Goal: Task Accomplishment & Management: Use online tool/utility

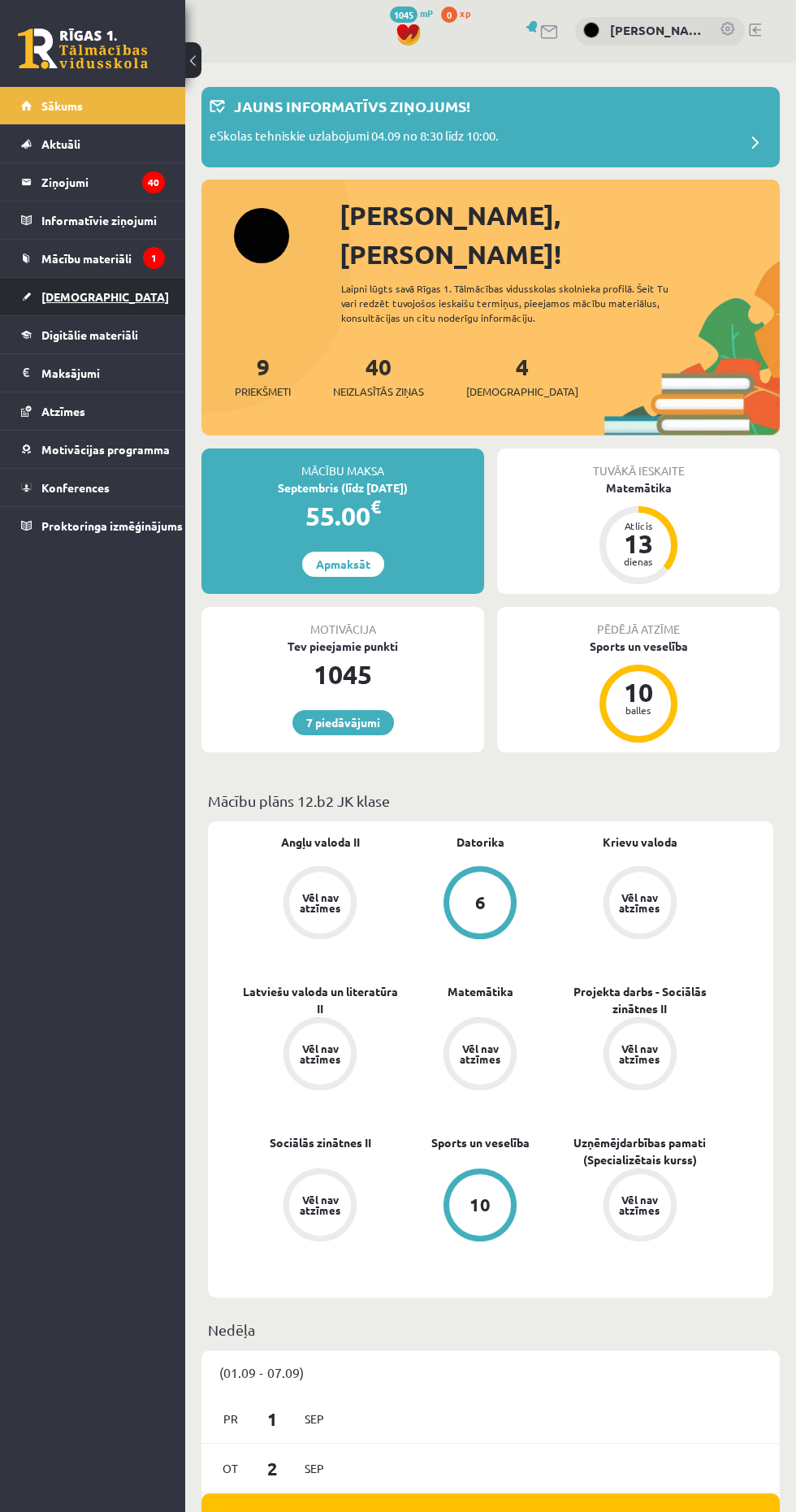
click at [50, 309] on link "[DEMOGRAPHIC_DATA]" at bounding box center [92, 296] width 144 height 37
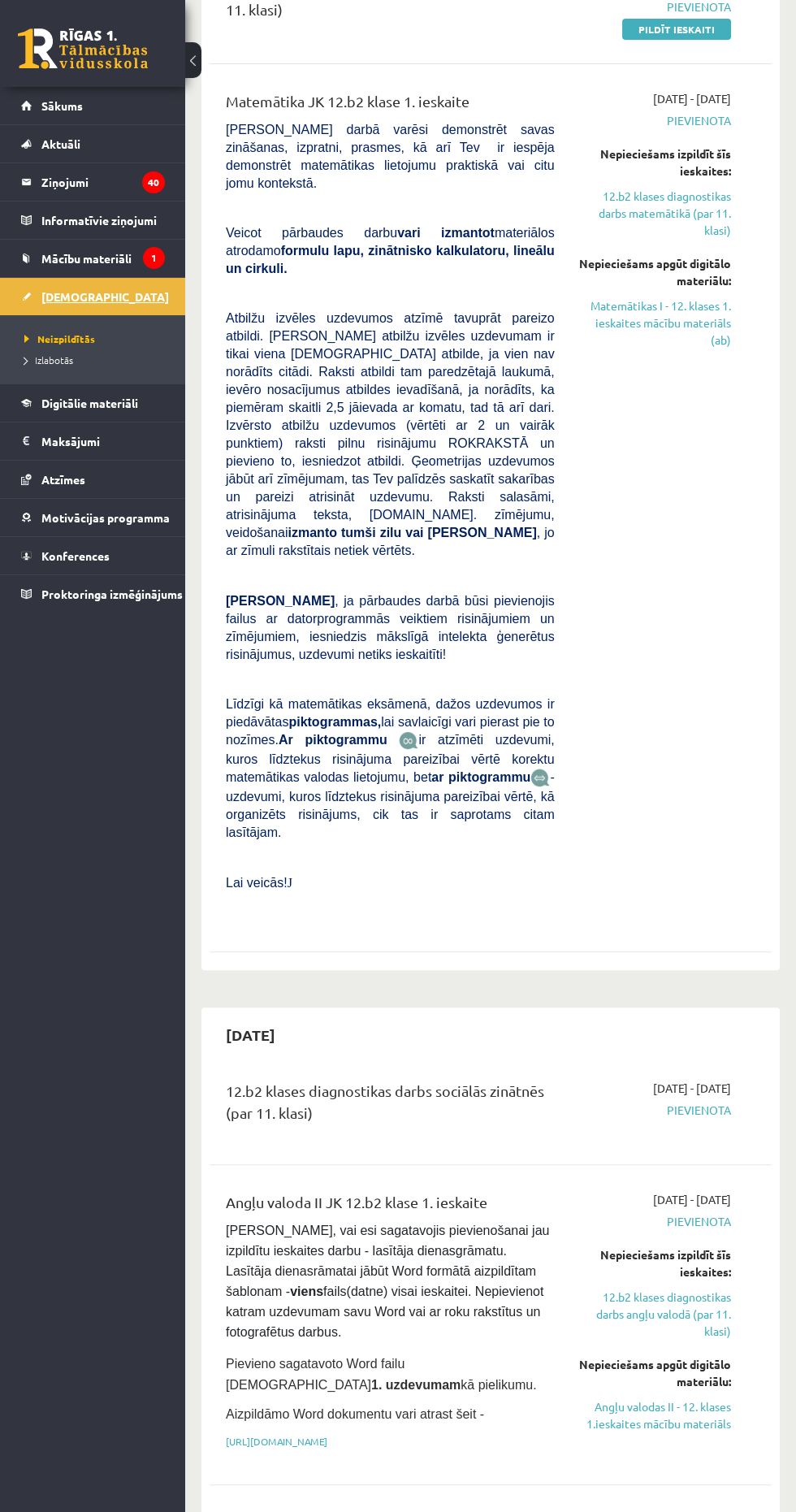
scroll to position [365, 0]
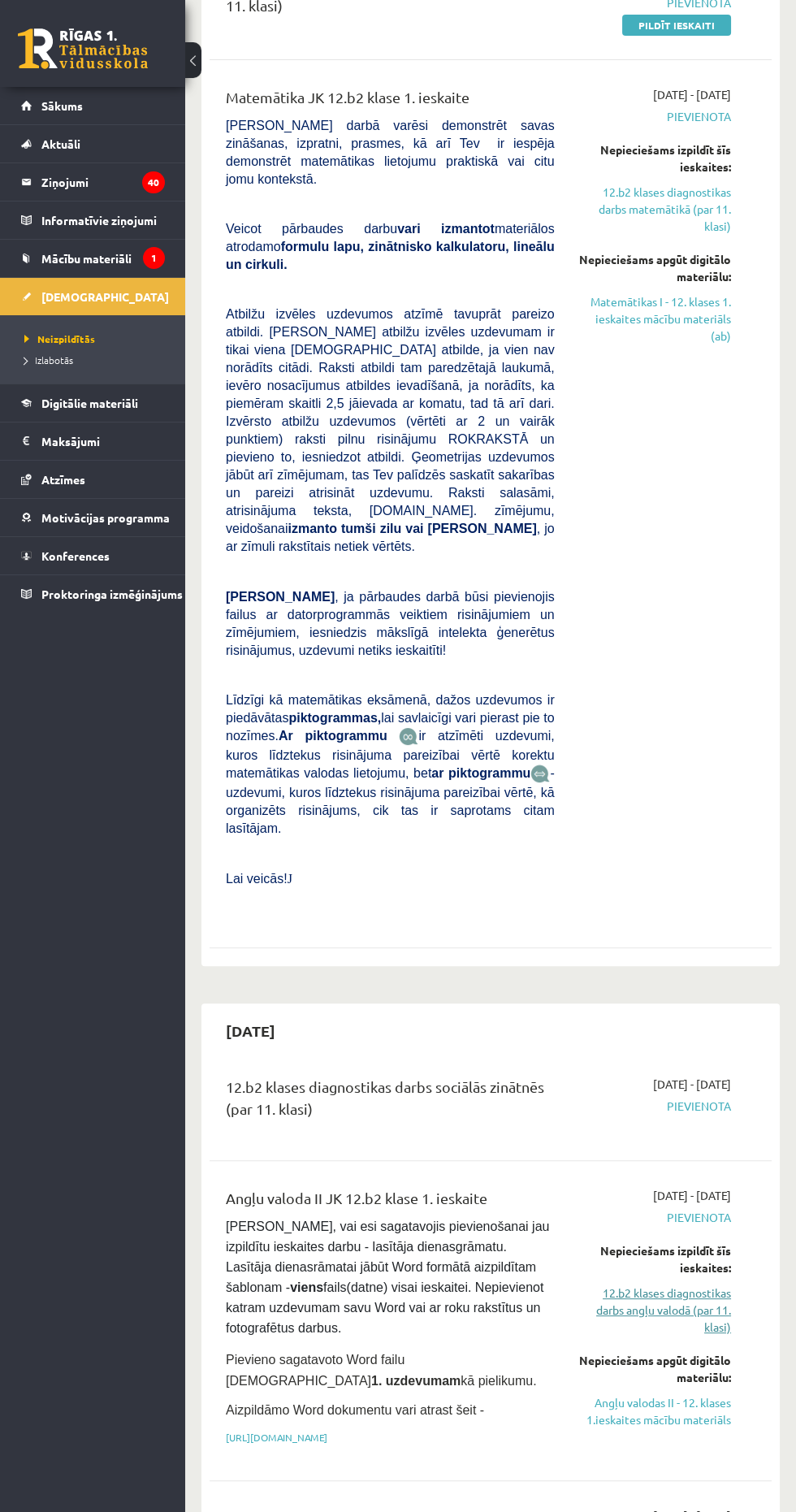
click at [683, 1288] on link "12.b2 klases diagnostikas darbs angļu valodā (par 11. klasi)" at bounding box center [655, 1311] width 152 height 52
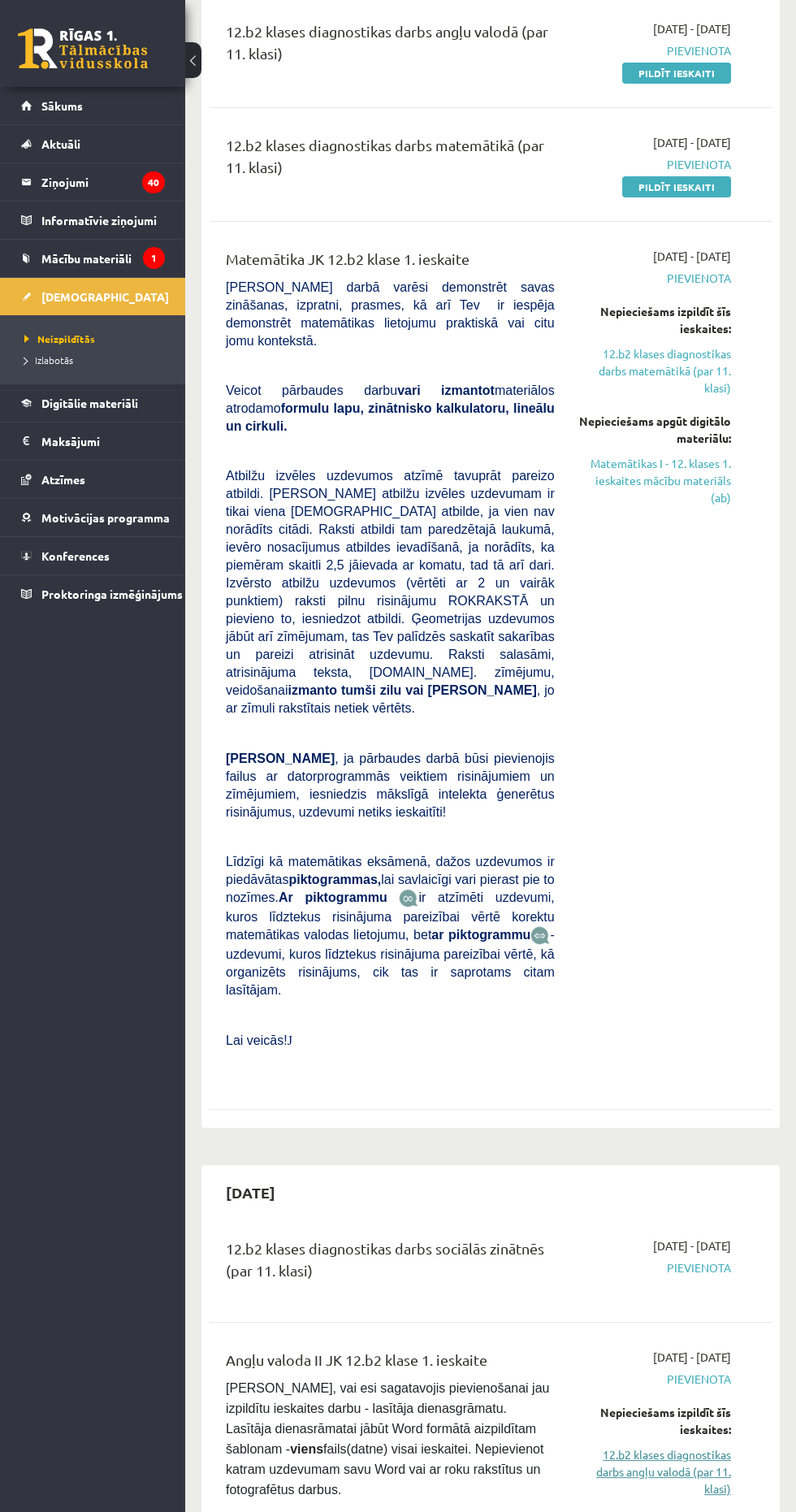
click at [690, 1446] on link "12.b2 klases diagnostikas darbs angļu valodā (par 11. klasi)" at bounding box center [655, 1472] width 152 height 52
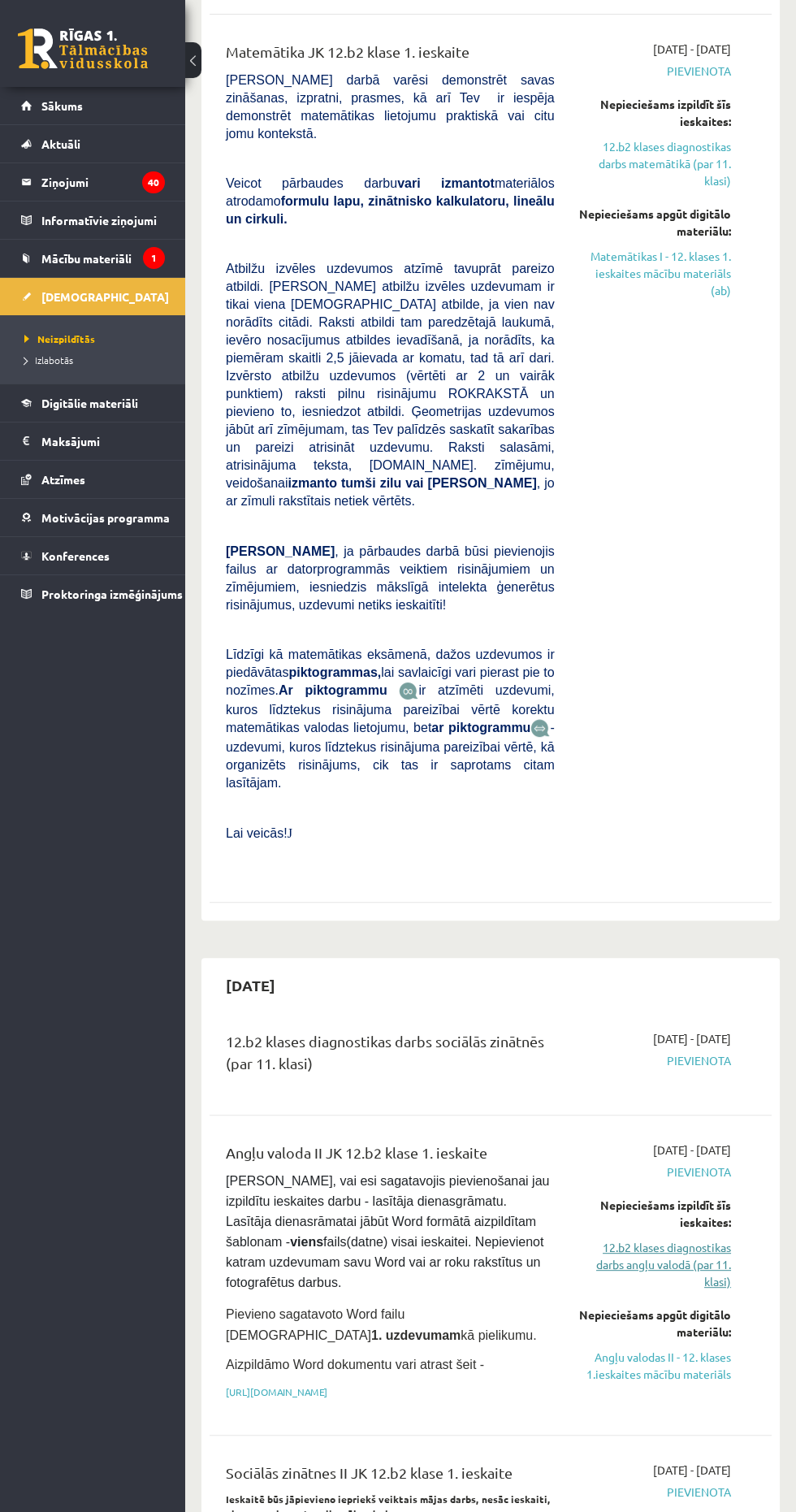
scroll to position [419, 0]
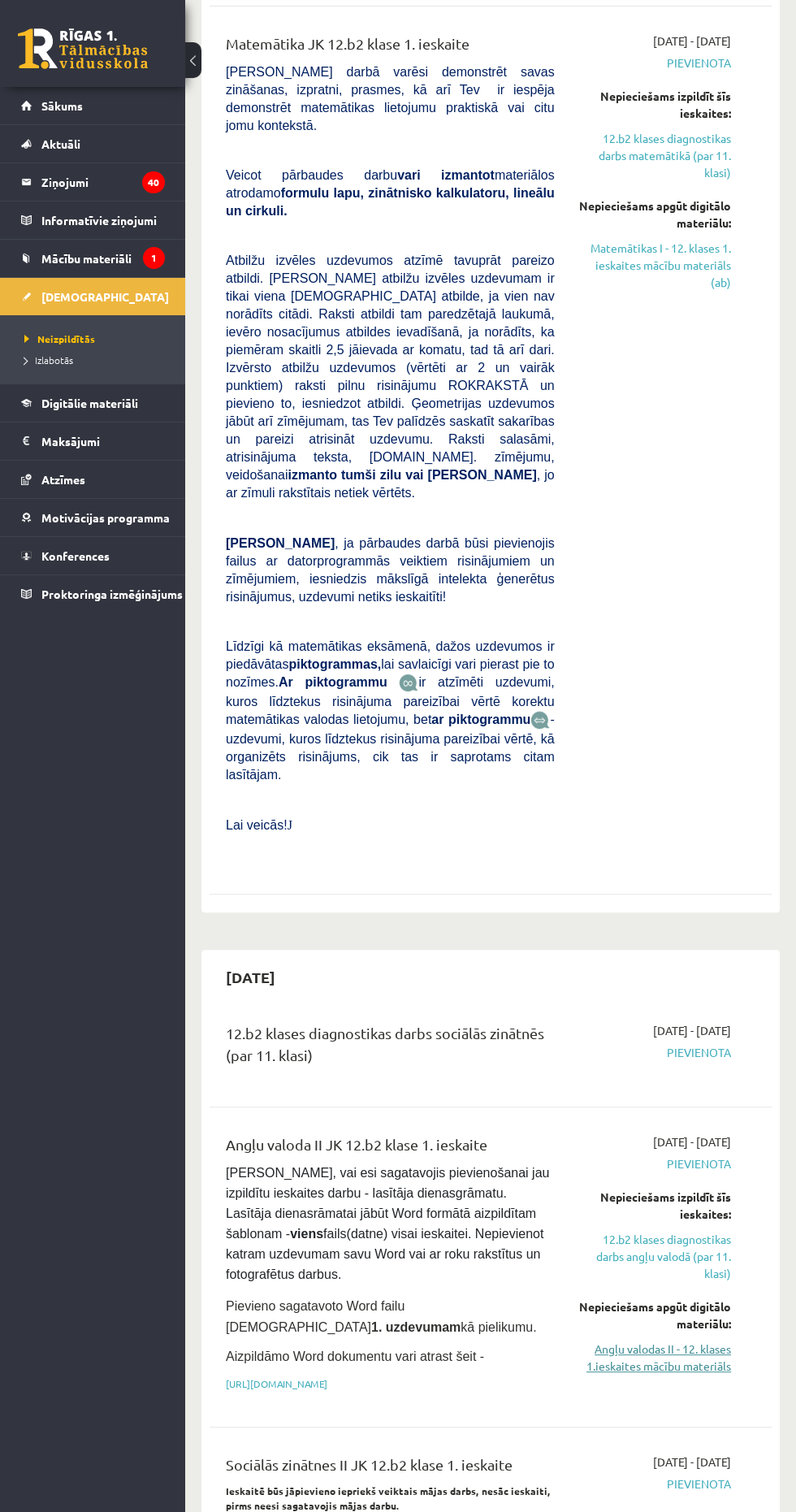
click at [712, 1341] on link "Angļu valodas II - 12. klases 1.ieskaites mācību materiāls" at bounding box center [655, 1357] width 152 height 34
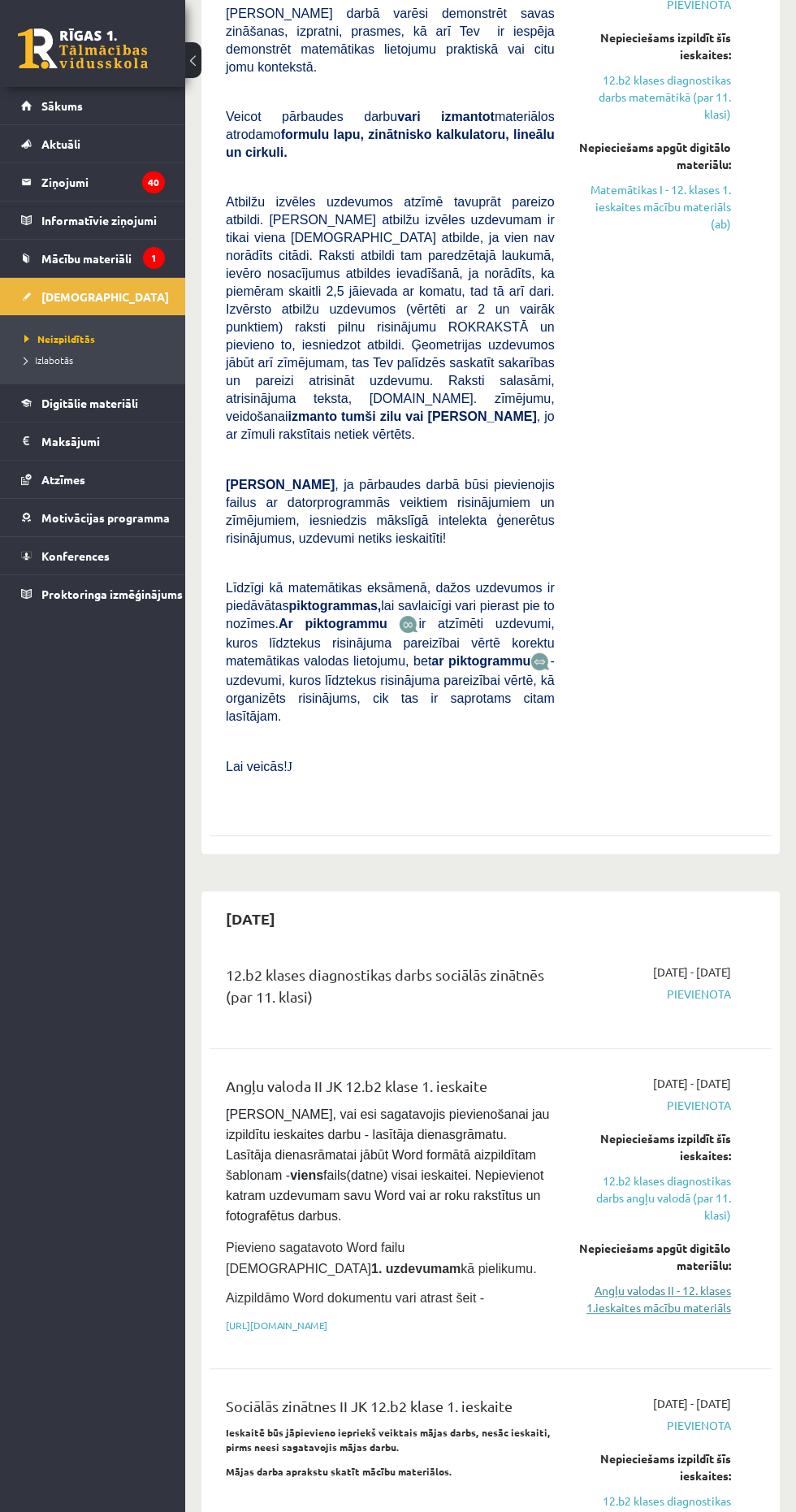
scroll to position [536, 0]
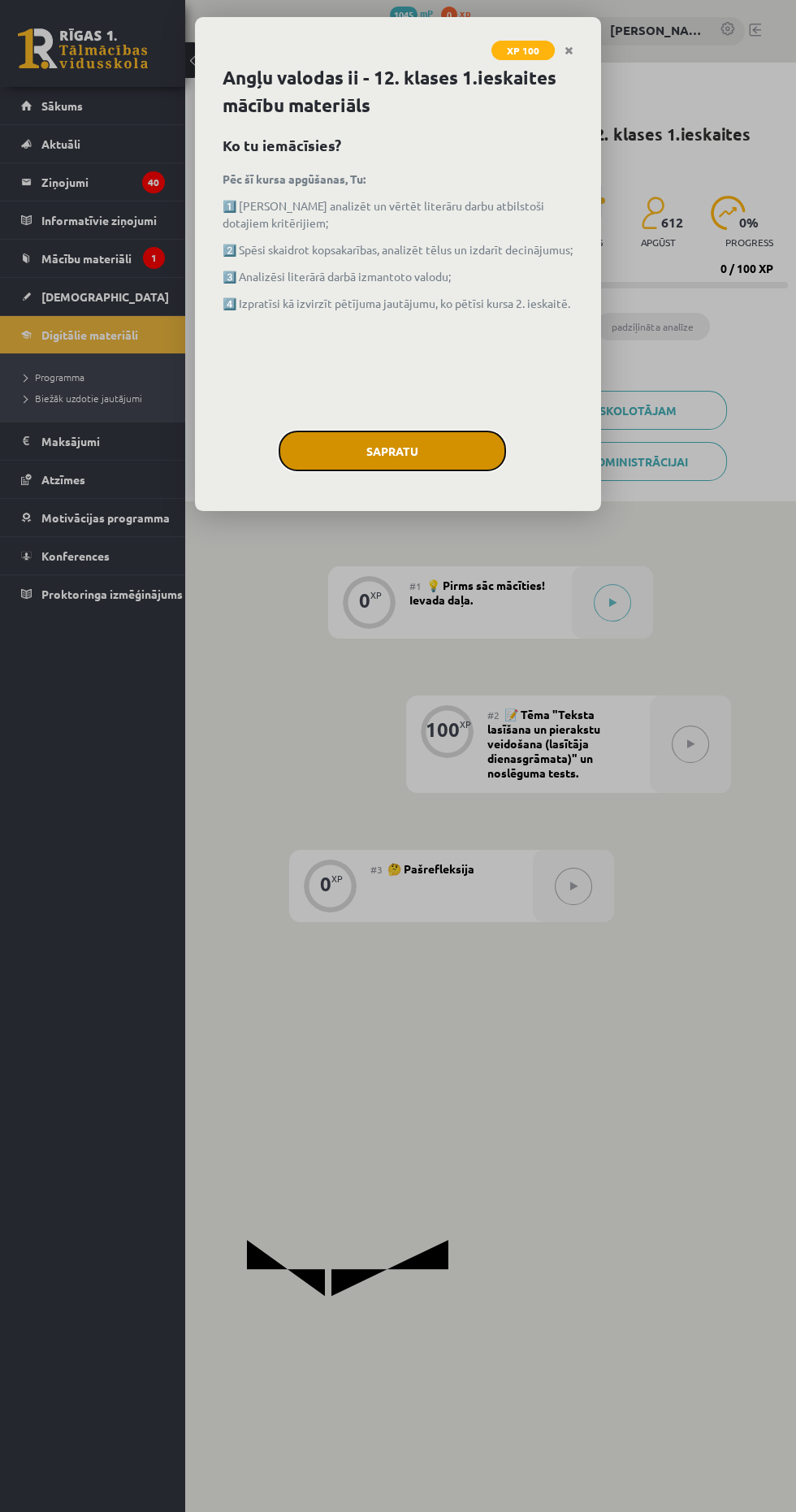
click at [366, 452] on button "Sapratu" at bounding box center [392, 450] width 227 height 41
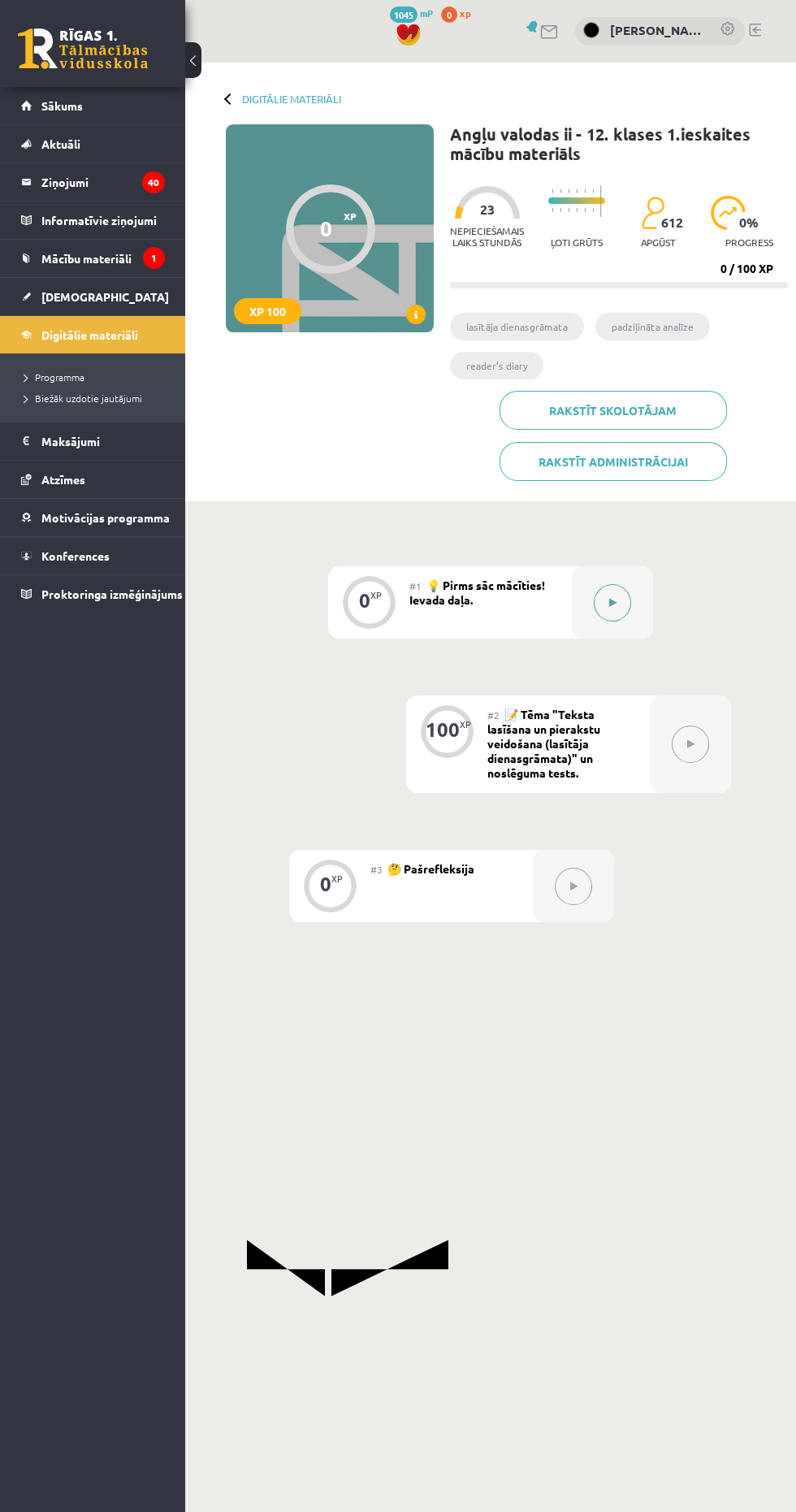
click at [611, 601] on icon at bounding box center [612, 603] width 7 height 10
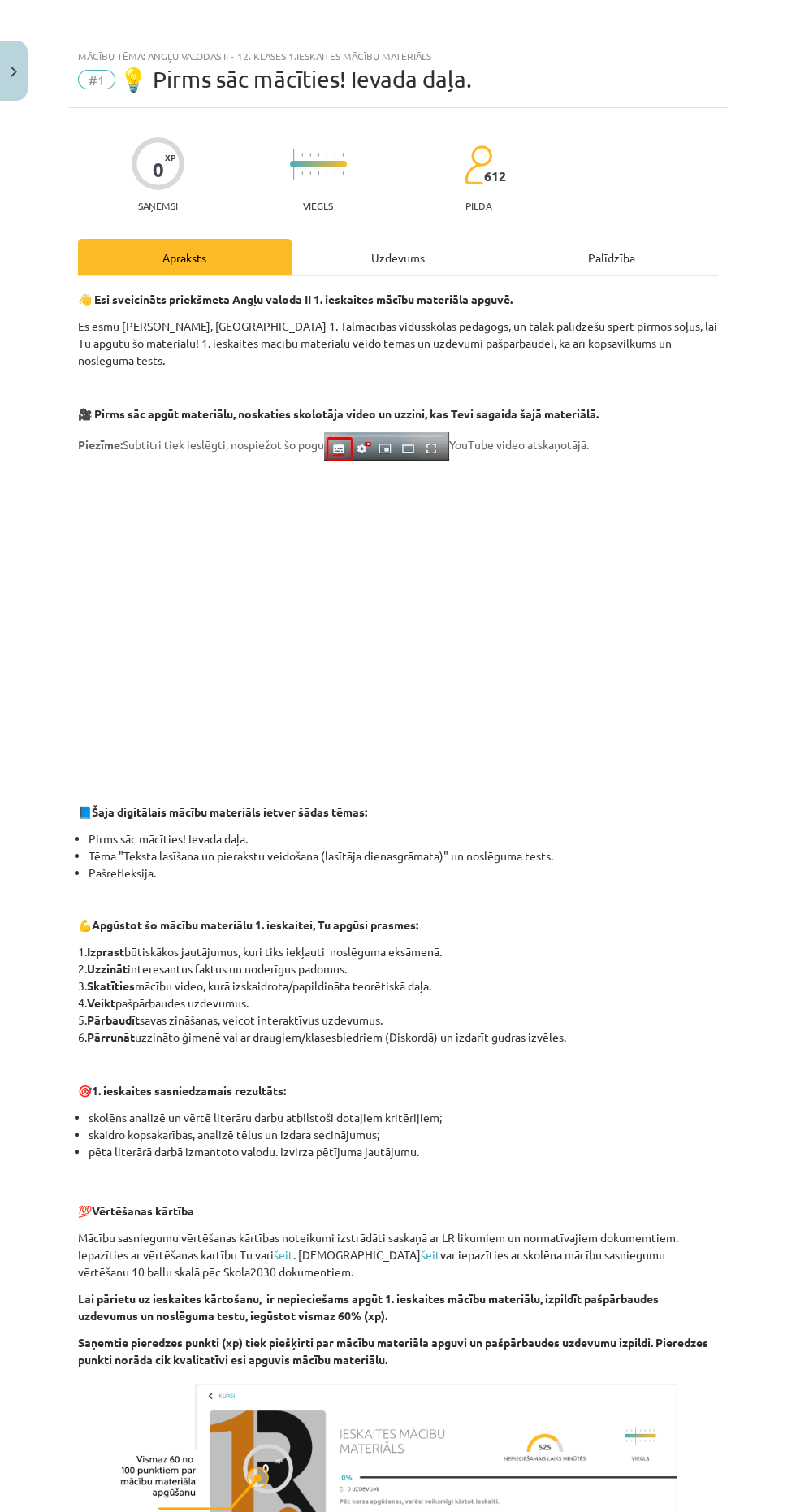
scroll to position [98, 0]
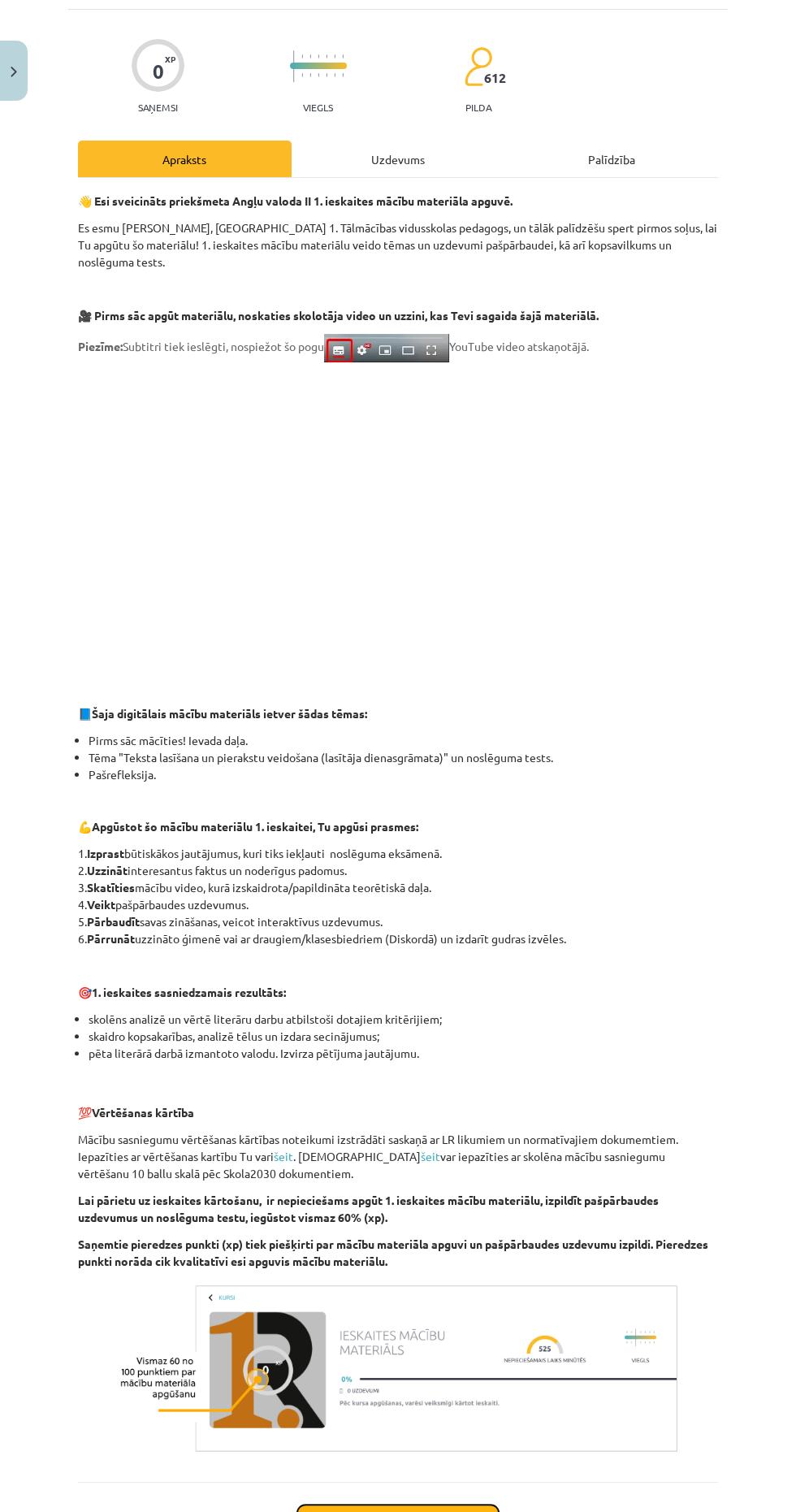
click at [404, 1505] on button "Sākt uzdevumu" at bounding box center [398, 1522] width 201 height 36
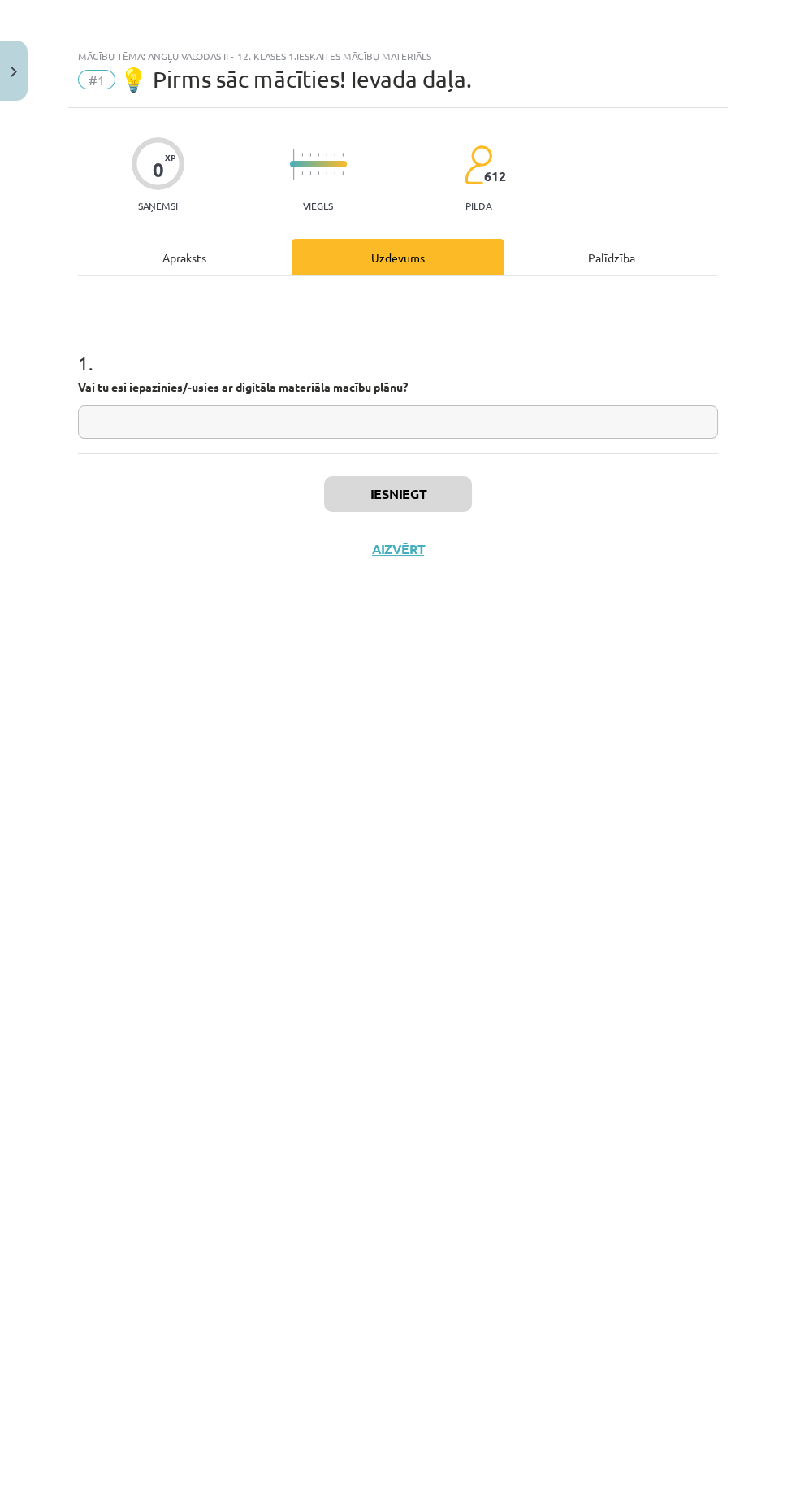
click at [129, 421] on input "text" at bounding box center [398, 422] width 640 height 33
click at [382, 493] on button "Iesniegt" at bounding box center [398, 493] width 148 height 36
click at [111, 420] on input "**" at bounding box center [398, 422] width 640 height 33
type input "*"
type input "**"
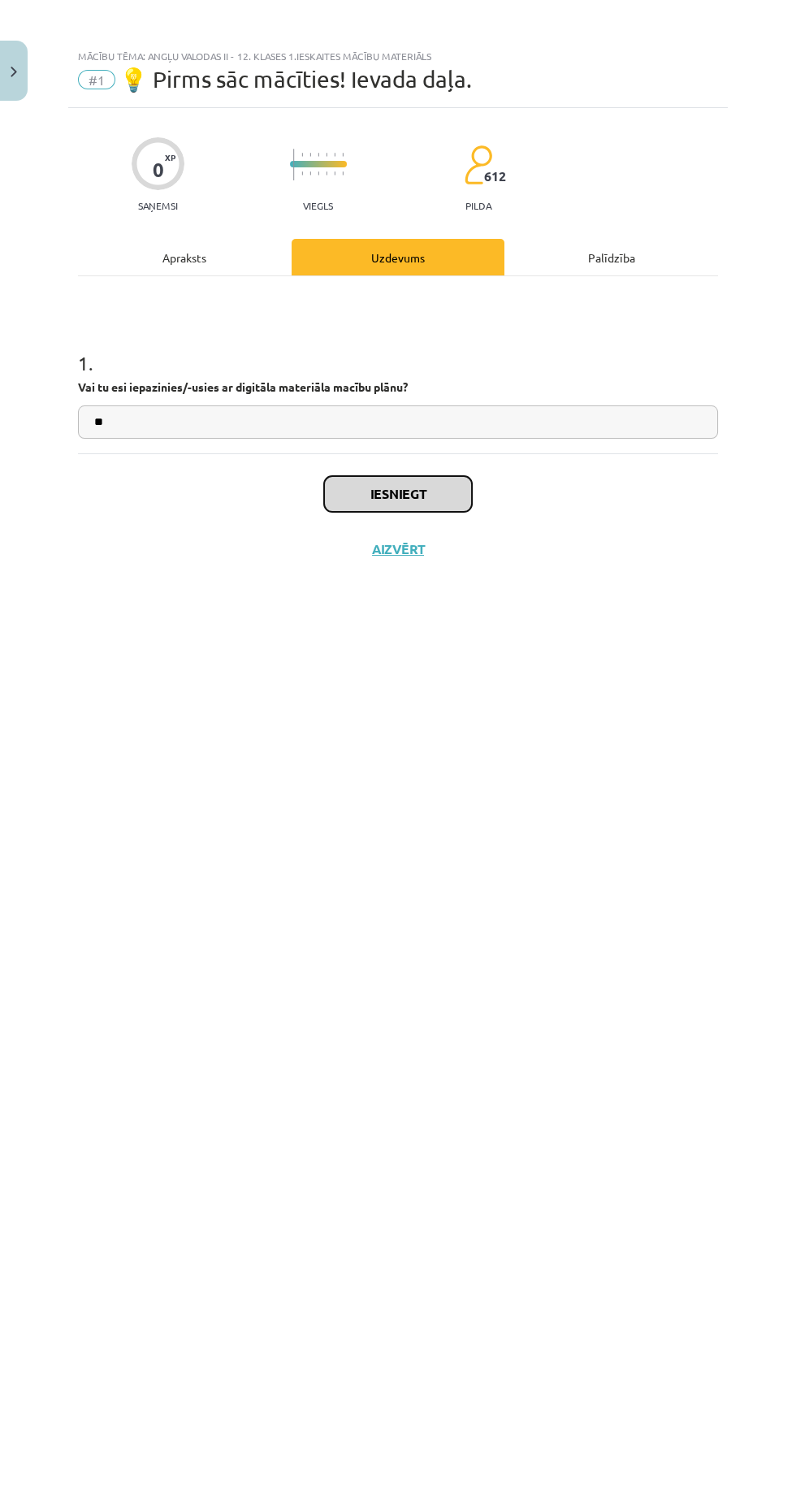
click at [344, 485] on button "Iesniegt" at bounding box center [398, 493] width 148 height 36
click at [342, 434] on input "**" at bounding box center [398, 422] width 640 height 33
click at [355, 503] on button "Iesniegt" at bounding box center [398, 493] width 148 height 36
click at [380, 548] on button "Aizvērt" at bounding box center [398, 549] width 62 height 17
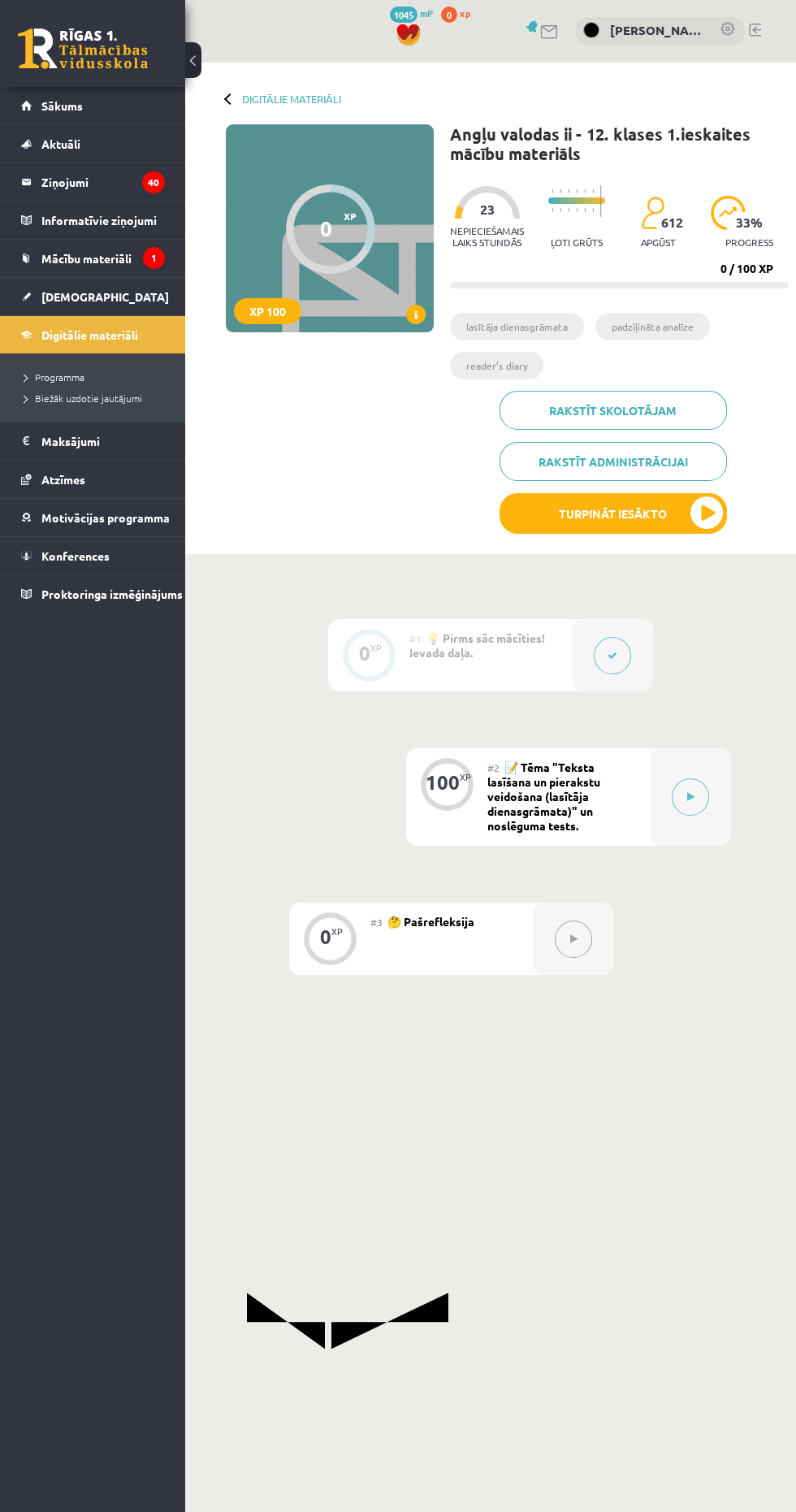
click at [611, 601] on div "0 XP #1 💡 Pirms sāc mācīties! Ievada daļa. 100 XP #2 📝 Tēma "Teksta lasīšana un…" at bounding box center [491, 825] width 611 height 543
click at [690, 796] on icon at bounding box center [690, 797] width 7 height 10
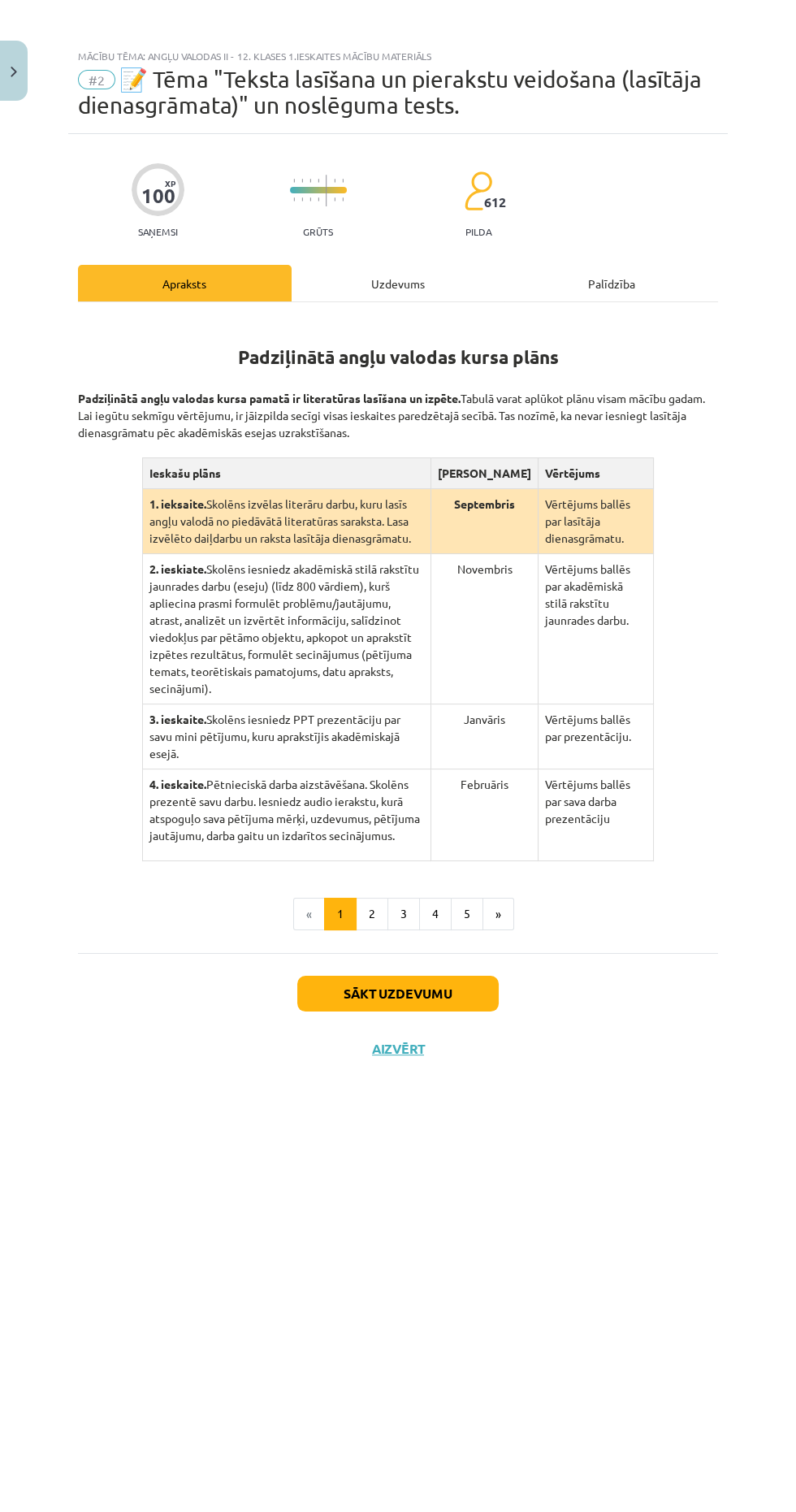
click at [400, 281] on div "Uzdevums" at bounding box center [398, 283] width 214 height 37
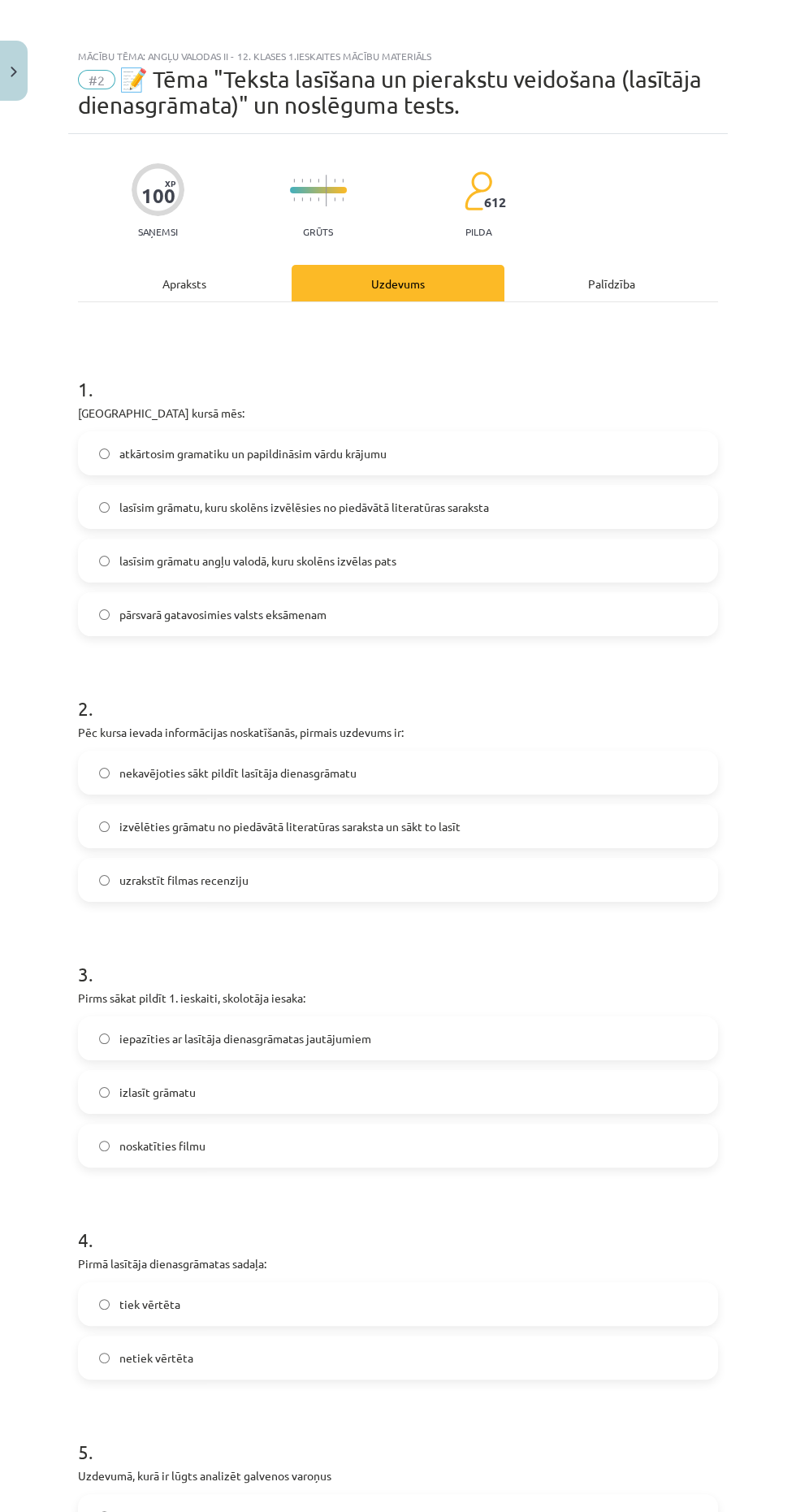
click at [174, 265] on div "Apraksts" at bounding box center [185, 283] width 214 height 37
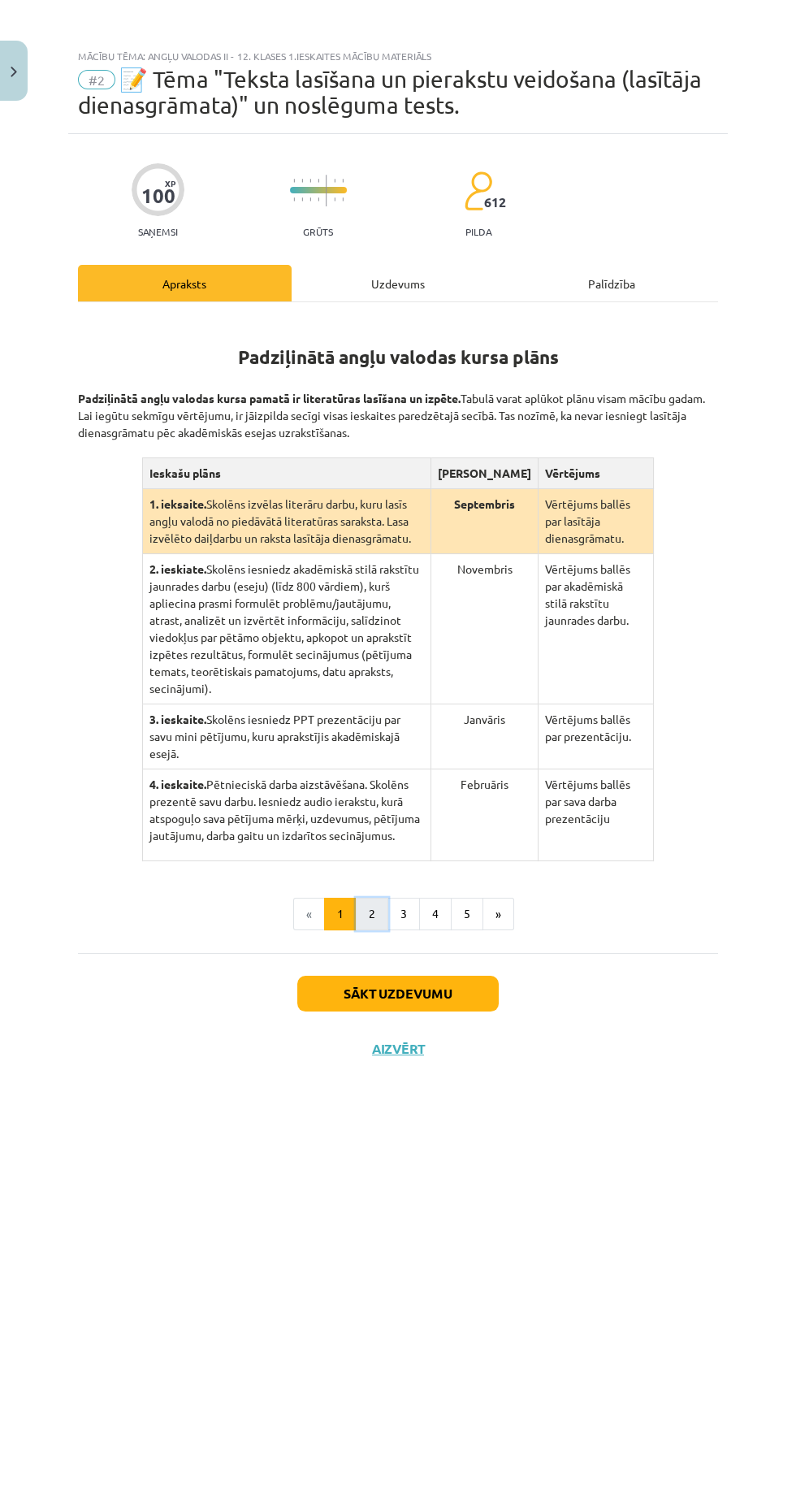
click at [371, 898] on button "2" at bounding box center [372, 914] width 32 height 32
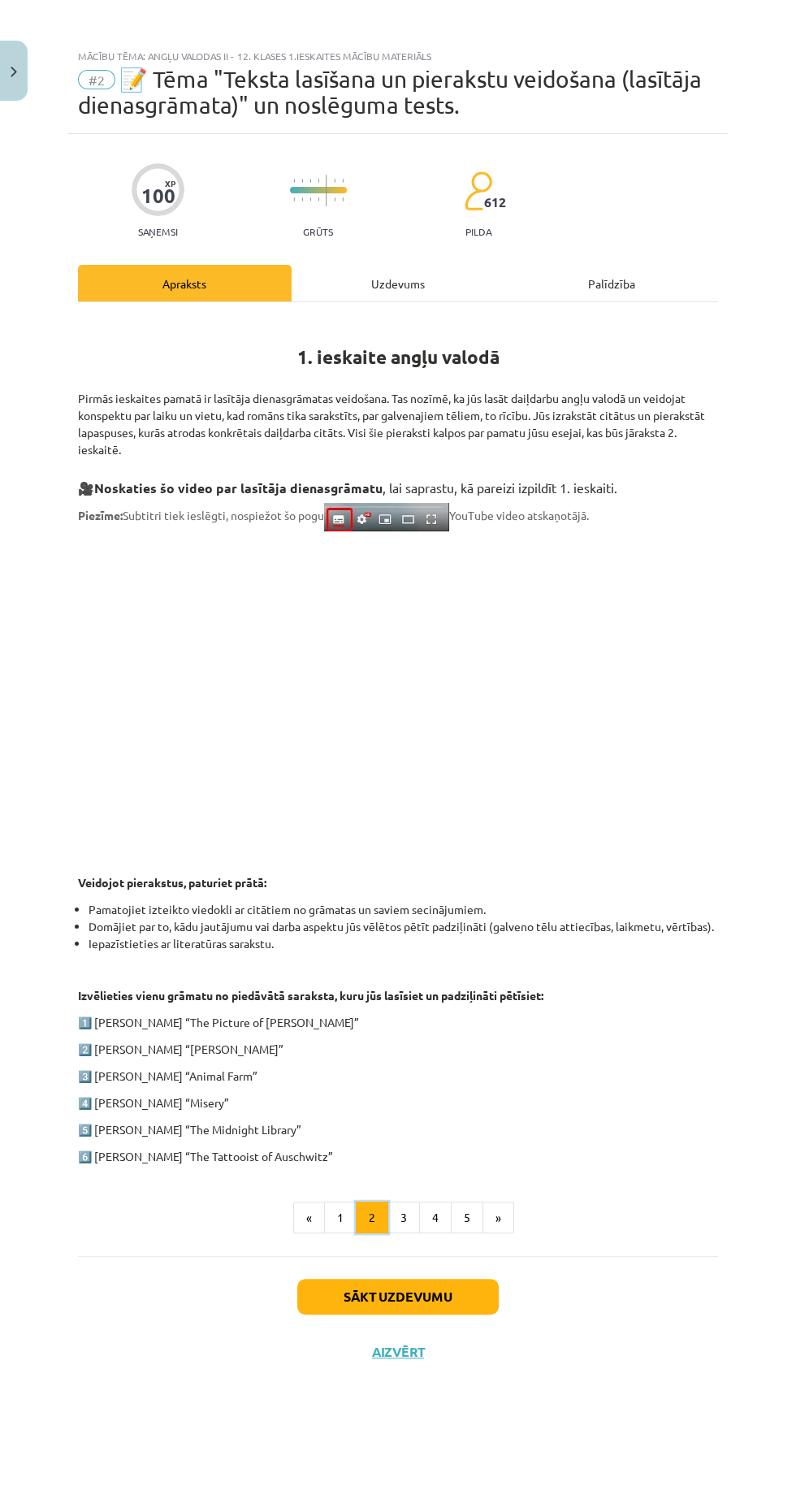
scroll to position [116, 0]
copy p "[PERSON_NAME] “[PERSON_NAME]"
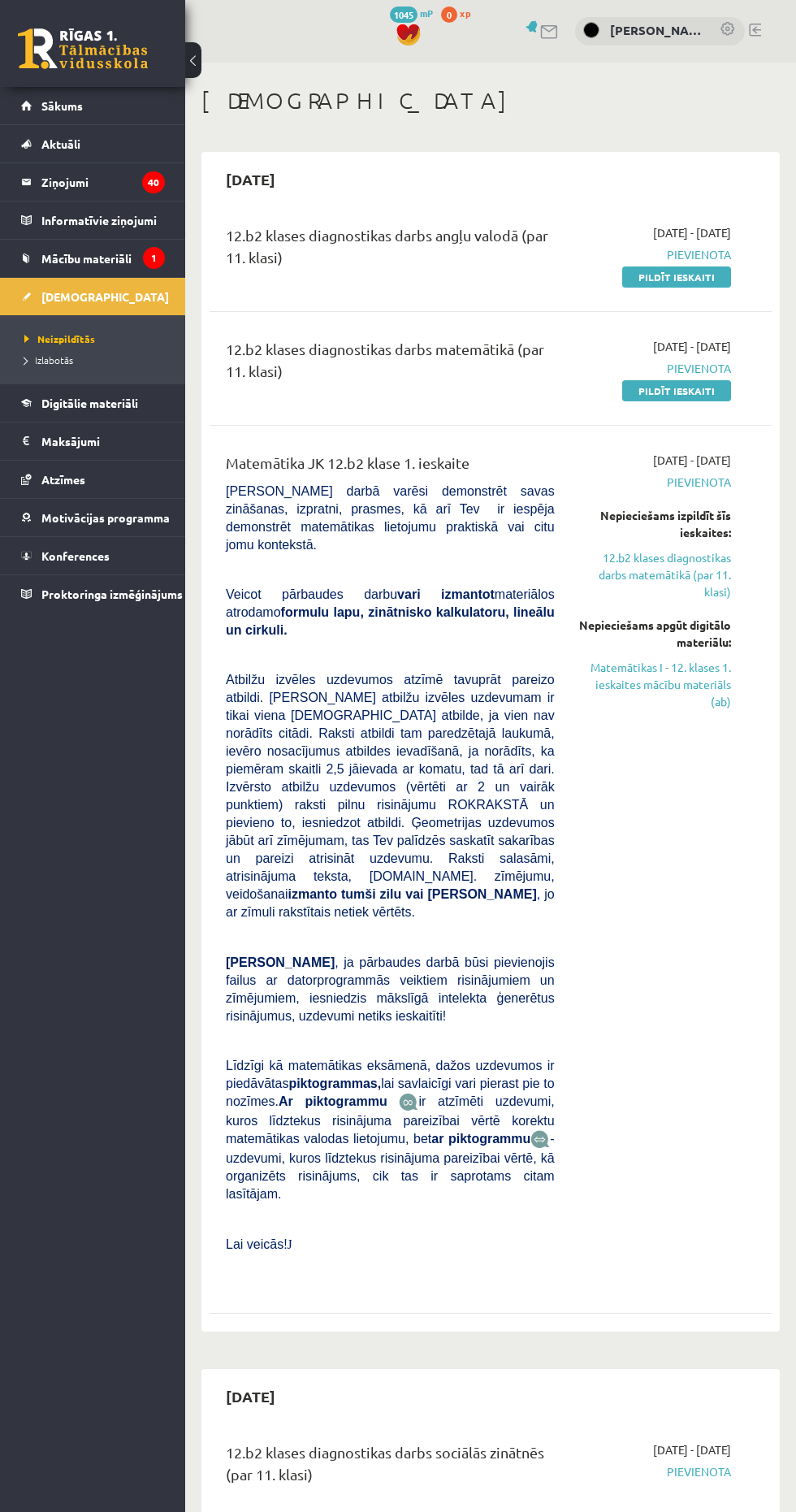
scroll to position [365, 0]
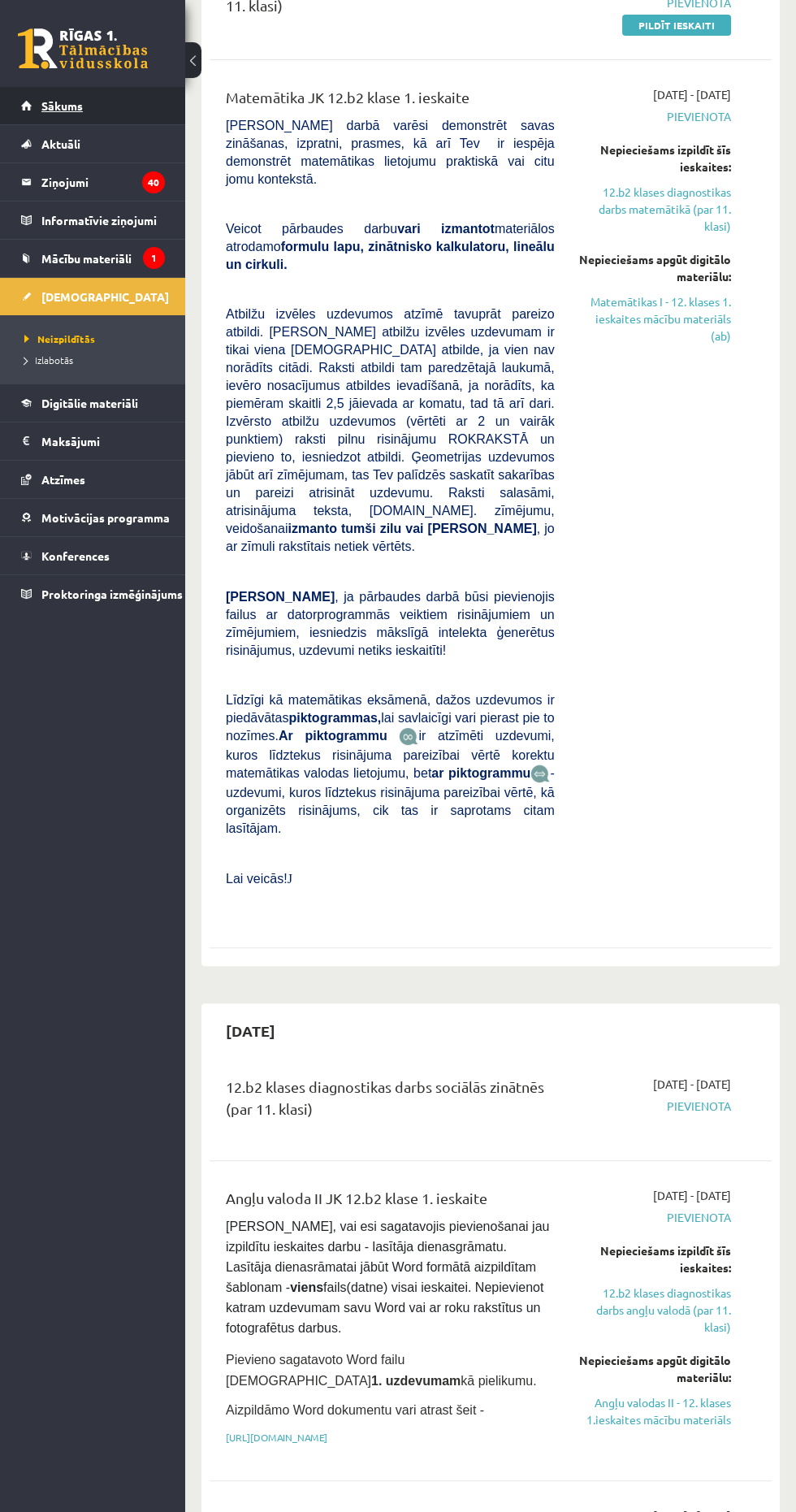
click at [35, 107] on link "Sākums" at bounding box center [92, 105] width 144 height 37
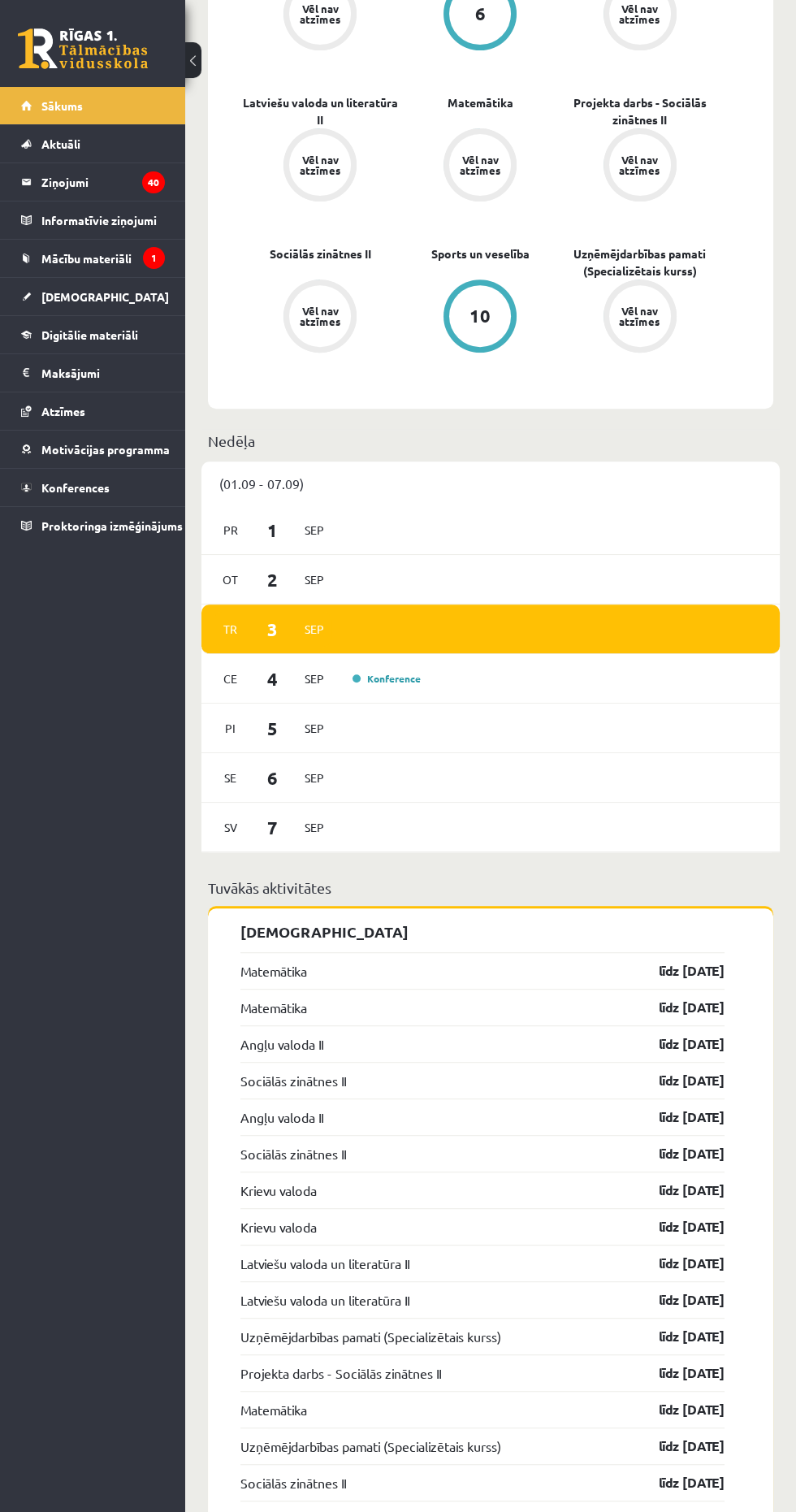
scroll to position [904, 0]
